Goal: Transaction & Acquisition: Purchase product/service

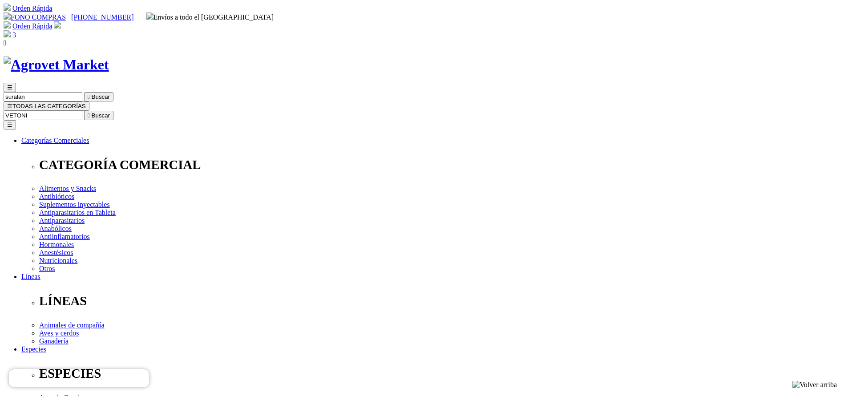
type input "VETONI"
click at [84, 111] on button " Buscar" at bounding box center [98, 115] width 29 height 9
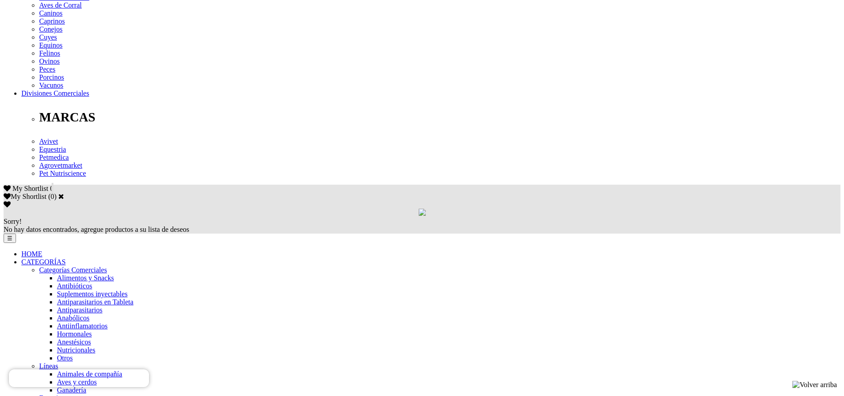
drag, startPoint x: 424, startPoint y: 69, endPoint x: 460, endPoint y: 75, distance: 36.4
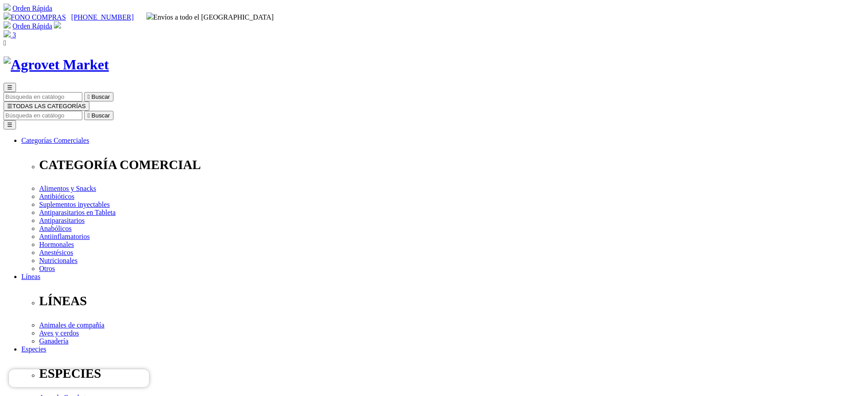
click at [528, 83] on div "☰  Buscar ☰ TODAS LAS CATEGORÍAS  Buscar Toggle navigation ☰ Categorías Comer…" at bounding box center [422, 358] width 837 height 551
click at [82, 111] on input "Buscar" at bounding box center [43, 115] width 79 height 9
type input "BOVIM"
click at [84, 111] on button " Buscar" at bounding box center [98, 115] width 29 height 9
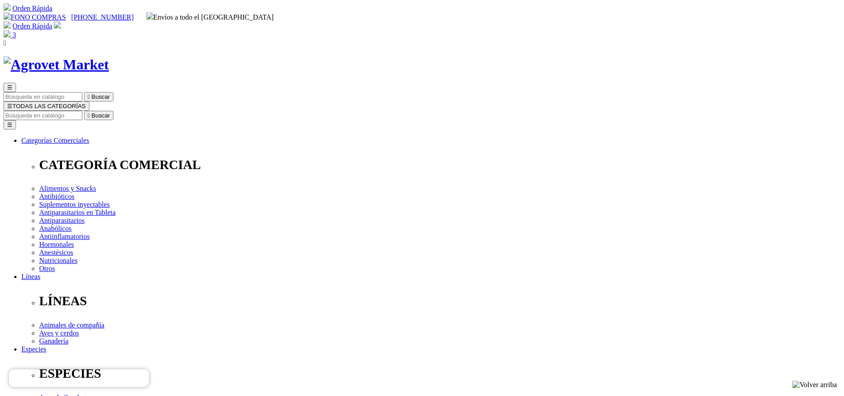
copy div "Bovimec®"
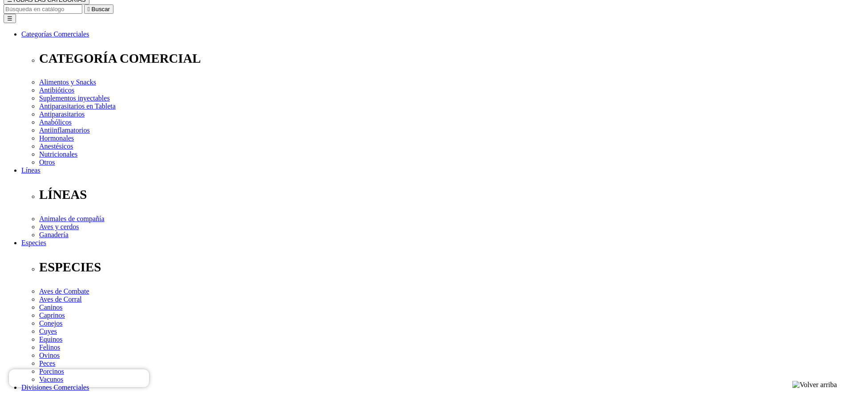
scroll to position [200, 0]
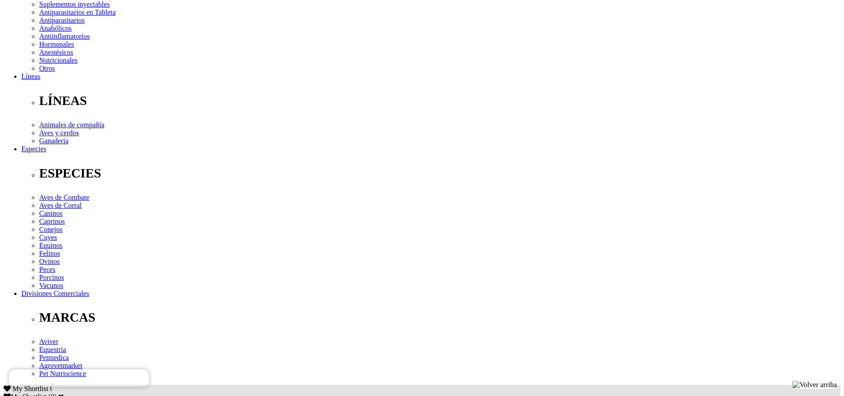
drag, startPoint x: 341, startPoint y: 224, endPoint x: 324, endPoint y: 242, distance: 24.9
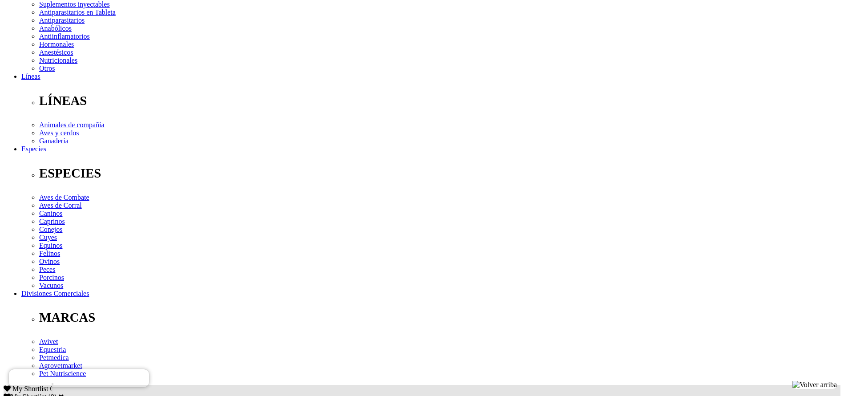
copy div "Tratamiento y control de parásitos internos (nematodos gastrointestinales,pulmo…"
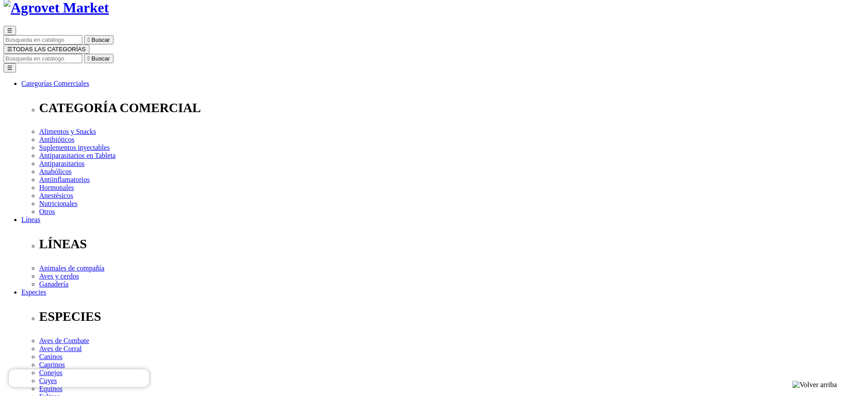
scroll to position [0, 0]
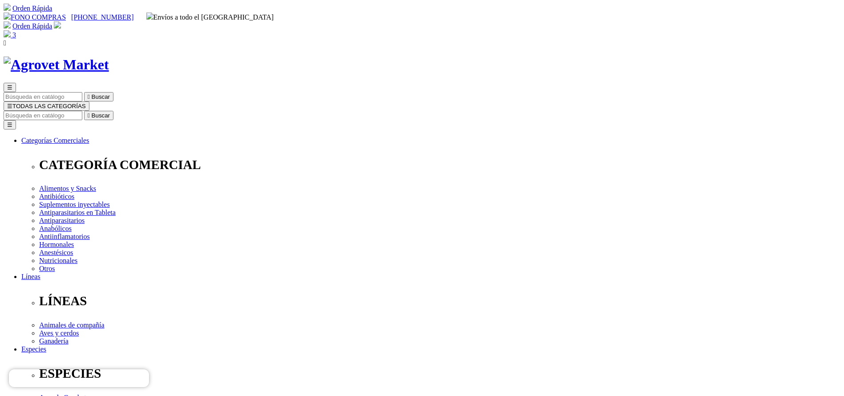
click at [82, 111] on input "Buscar" at bounding box center [43, 115] width 79 height 9
paste input "Gato Adulto Sabor Pollo"
type input "Gato Adulto Sabor Poll"
click at [84, 111] on button " Buscar" at bounding box center [98, 115] width 29 height 9
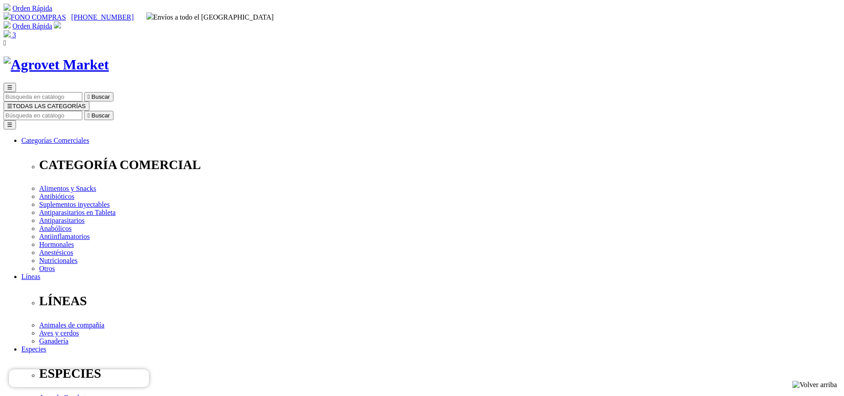
select select "404"
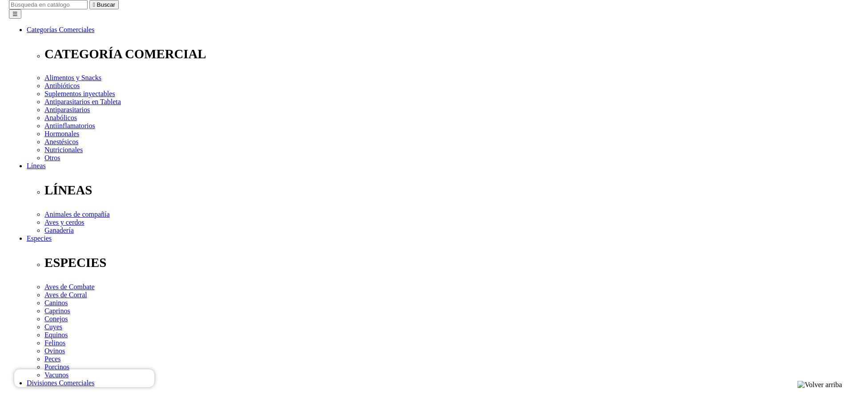
scroll to position [200, 0]
